Goal: Find contact information: Find contact information

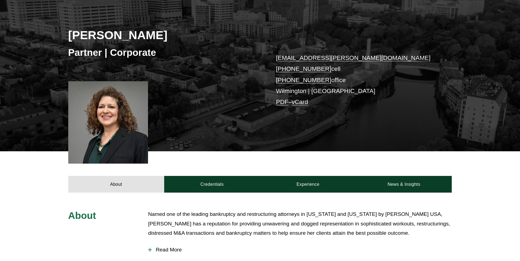
scroll to position [192, 0]
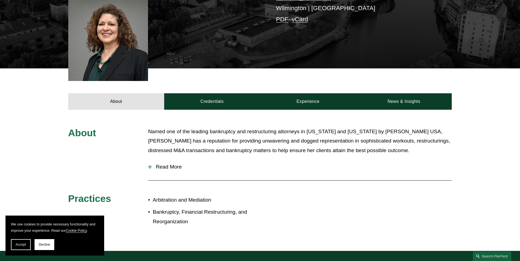
scroll to position [219, 0]
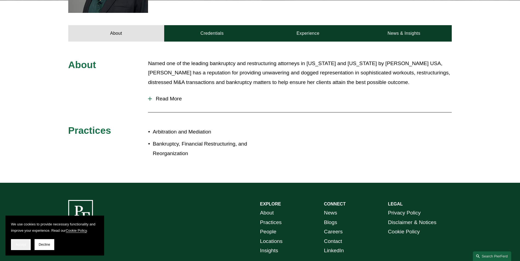
click at [25, 247] on span "Accept" at bounding box center [21, 245] width 10 height 4
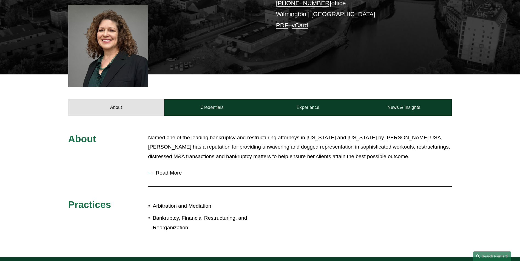
scroll to position [137, 0]
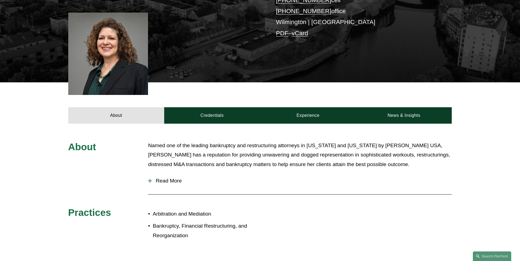
click at [175, 181] on span "Read More" at bounding box center [302, 181] width 300 height 6
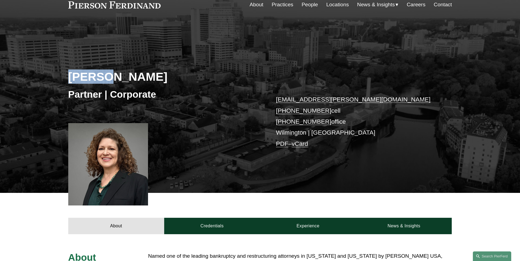
scroll to position [0, 0]
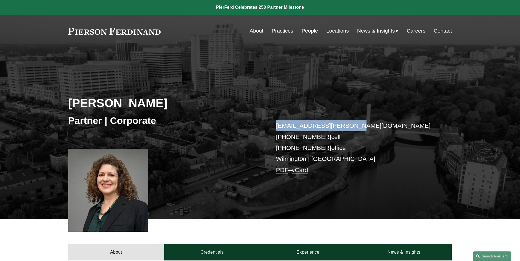
drag, startPoint x: 352, startPoint y: 126, endPoint x: 277, endPoint y: 129, distance: 75.7
click at [277, 129] on p "mette.kurth@pierferd.com +1.310.245.8784 cell +1.302.907.9262 office Wilmington…" at bounding box center [356, 148] width 160 height 55
copy link "[EMAIL_ADDRESS][PERSON_NAME][DOMAIN_NAME]"
